Goal: Information Seeking & Learning: Find specific page/section

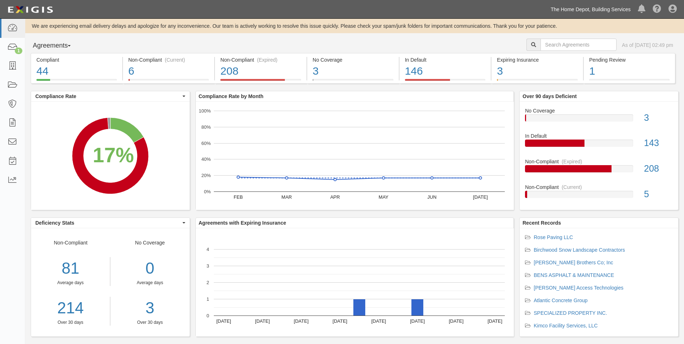
click at [560, 9] on link "The Home Depot, Building Services" at bounding box center [590, 9] width 87 height 14
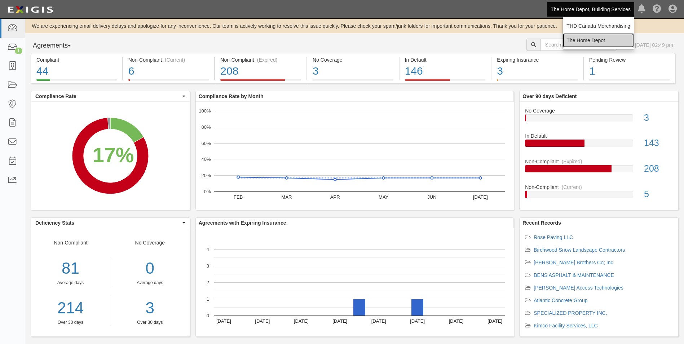
click at [576, 39] on link "The Home Depot" at bounding box center [598, 40] width 71 height 14
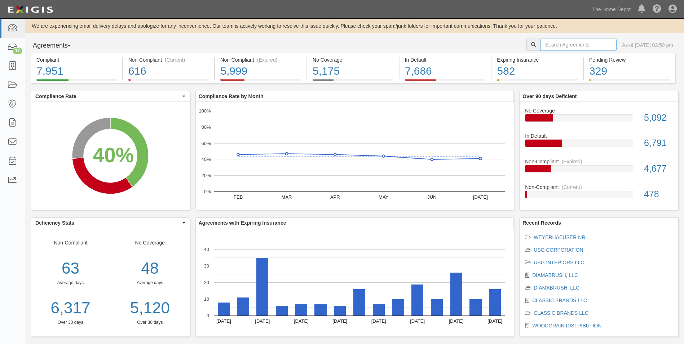
click at [577, 45] on input "text" at bounding box center [578, 45] width 76 height 12
type input "Gibralter"
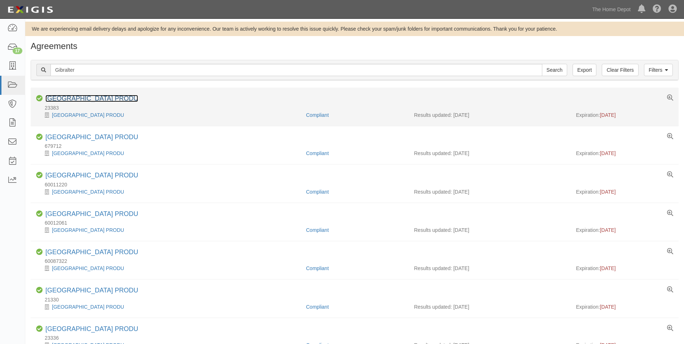
click at [129, 100] on link "[GEOGRAPHIC_DATA] PRODU" at bounding box center [91, 98] width 93 height 7
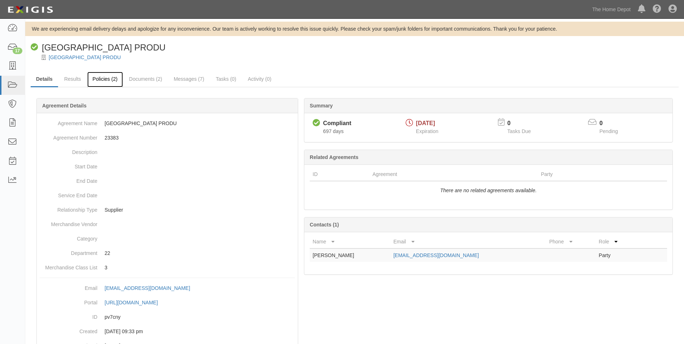
click at [112, 83] on link "Policies (2)" at bounding box center [105, 80] width 36 height 16
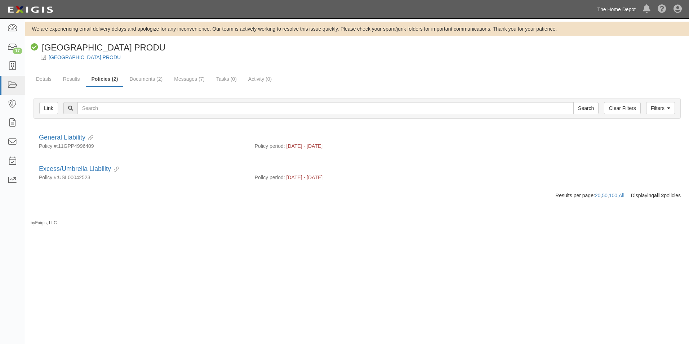
click at [602, 11] on link "The Home Depot" at bounding box center [617, 9] width 46 height 14
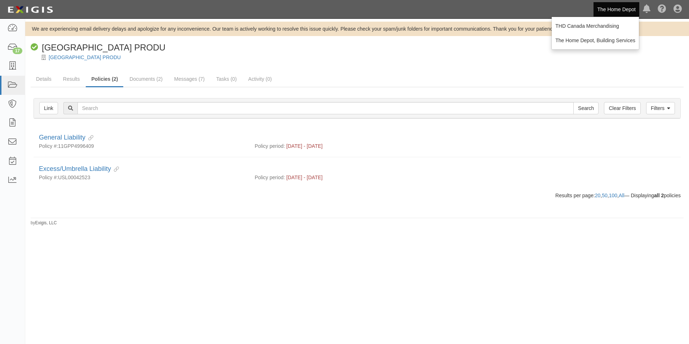
click at [497, 63] on div at bounding box center [357, 63] width 664 height 5
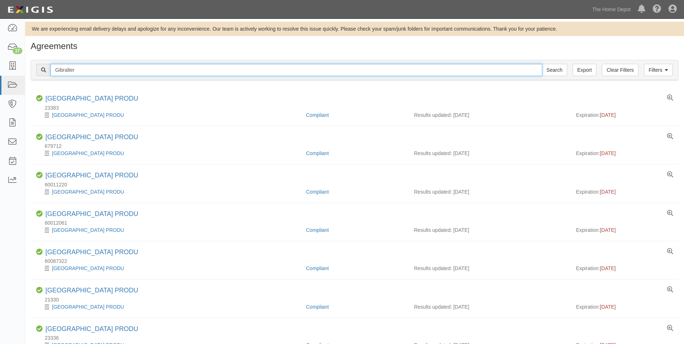
click at [92, 71] on input "Gibralter" at bounding box center [296, 70] width 492 height 12
type input "Marva Marble"
click at [542, 64] on input "Search" at bounding box center [554, 70] width 25 height 12
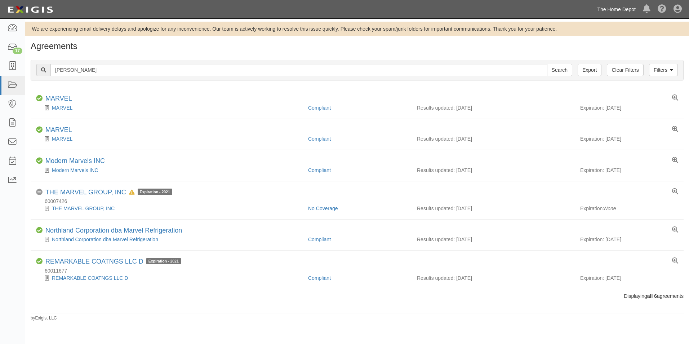
click at [617, 8] on link "The Home Depot" at bounding box center [617, 9] width 46 height 14
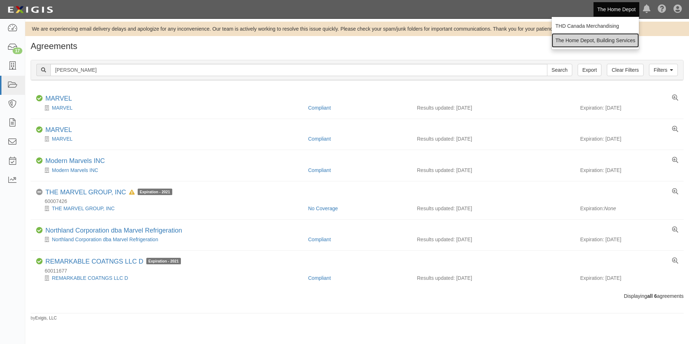
click at [610, 43] on link "The Home Depot, Building Services" at bounding box center [595, 40] width 87 height 14
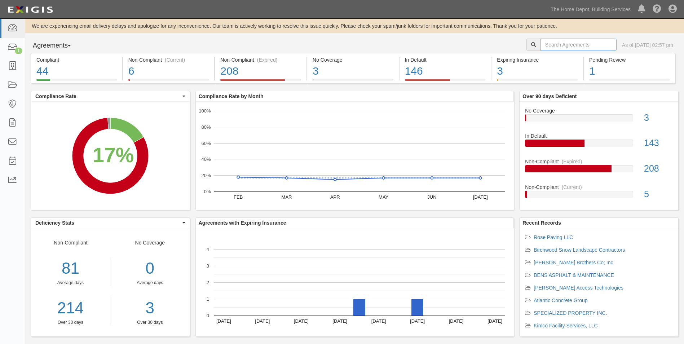
click at [582, 46] on input "text" at bounding box center [578, 45] width 76 height 12
type input "Marva Marble"
click at [582, 46] on input "Marva Marble" at bounding box center [578, 45] width 76 height 12
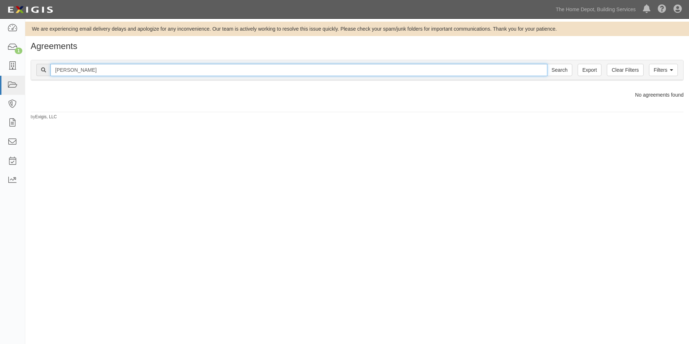
click at [138, 68] on input "[PERSON_NAME]" at bounding box center [298, 70] width 497 height 12
type input "new construction resources"
click at [547, 64] on input "Search" at bounding box center [559, 70] width 25 height 12
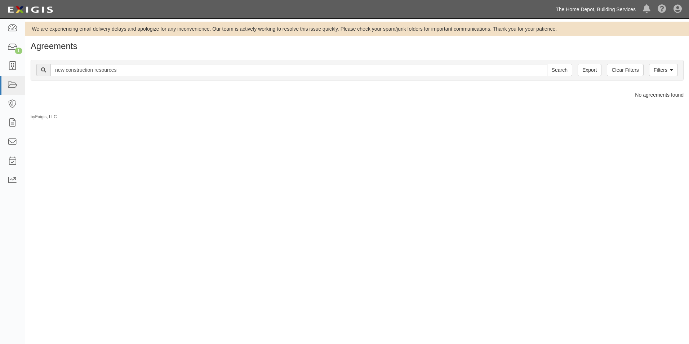
click at [571, 8] on link "The Home Depot, Building Services" at bounding box center [595, 9] width 87 height 14
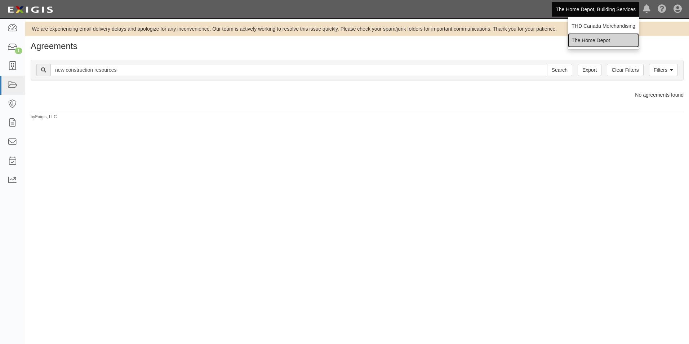
click at [579, 40] on link "The Home Depot" at bounding box center [603, 40] width 71 height 14
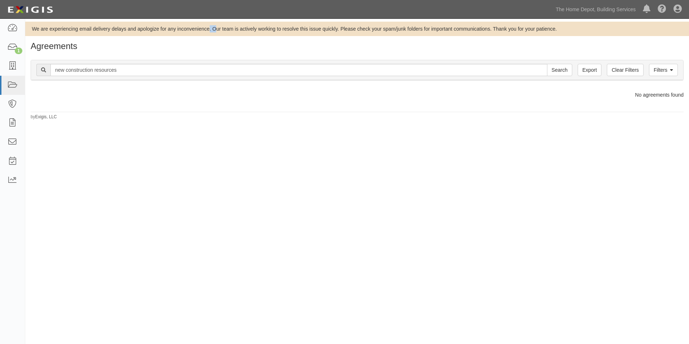
click at [212, 173] on div "We are experiencing email delivery delays and apologize for any inconvenience. …" at bounding box center [344, 177] width 689 height 310
click at [419, 244] on div "We are experiencing email delivery delays and apologize for any inconvenience. …" at bounding box center [344, 177] width 689 height 310
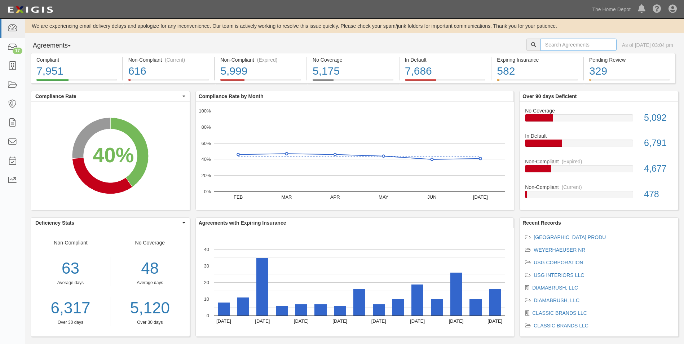
click at [544, 47] on input "text" at bounding box center [578, 45] width 76 height 12
type input "New Construction Resources"
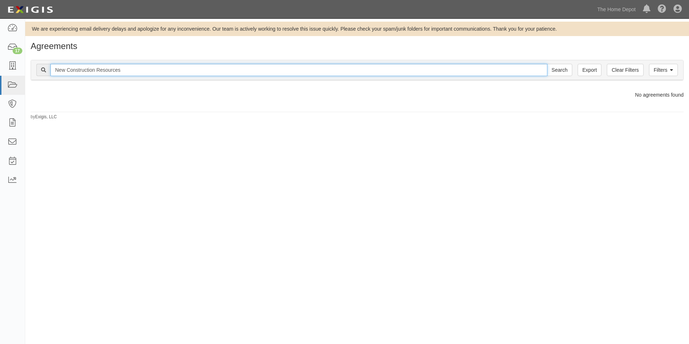
click at [273, 69] on input "New Construction Resources" at bounding box center [298, 70] width 497 height 12
type input "UMI"
click at [547, 64] on input "Search" at bounding box center [559, 70] width 25 height 12
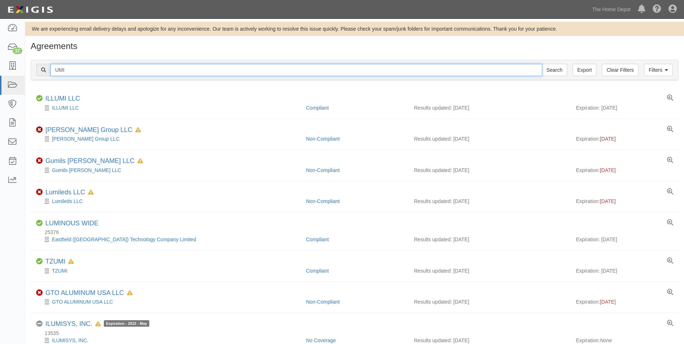
click at [130, 71] on input "UMI" at bounding box center [296, 70] width 492 height 12
type input "UMI The Source"
click at [542, 64] on input "Search" at bounding box center [554, 70] width 25 height 12
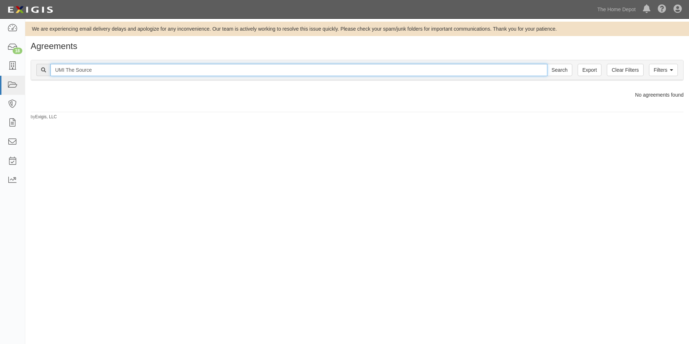
click at [130, 71] on input "UMI The Source" at bounding box center [298, 70] width 497 height 12
type input "[PERSON_NAME]"
click at [547, 64] on input "Search" at bounding box center [559, 70] width 25 height 12
